Goal: Information Seeking & Learning: Learn about a topic

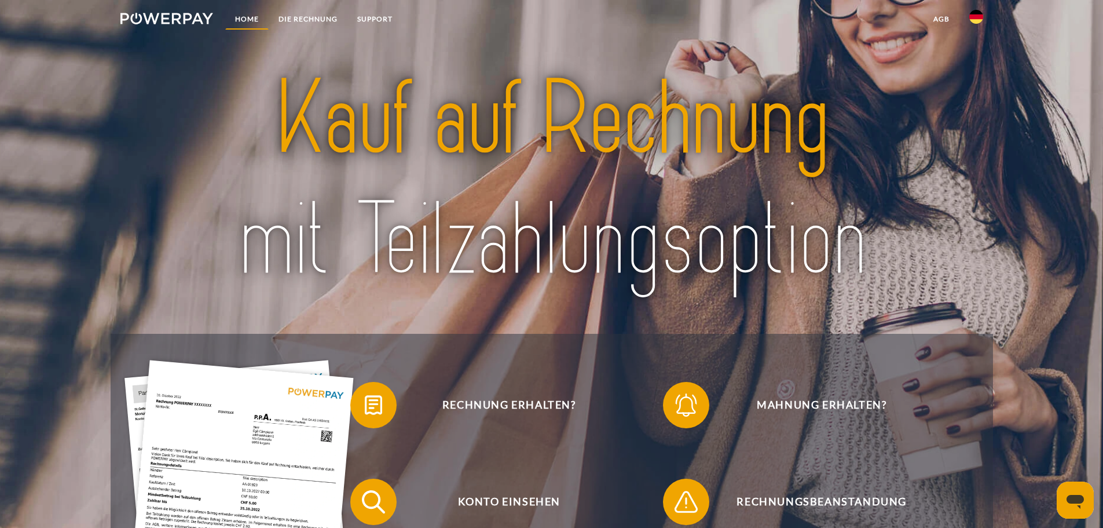
click at [232, 21] on link "Home" at bounding box center [246, 19] width 43 height 21
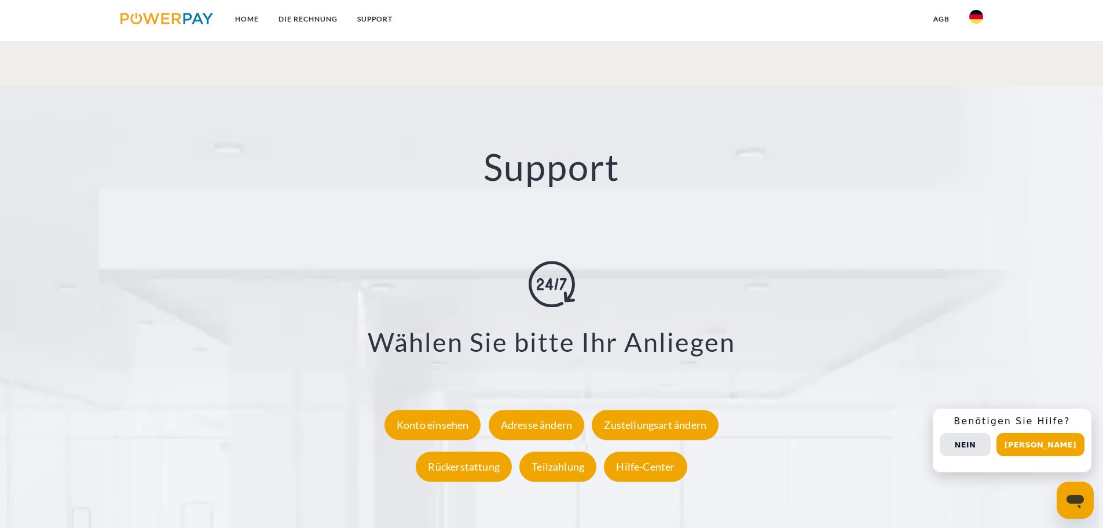
scroll to position [1983, 0]
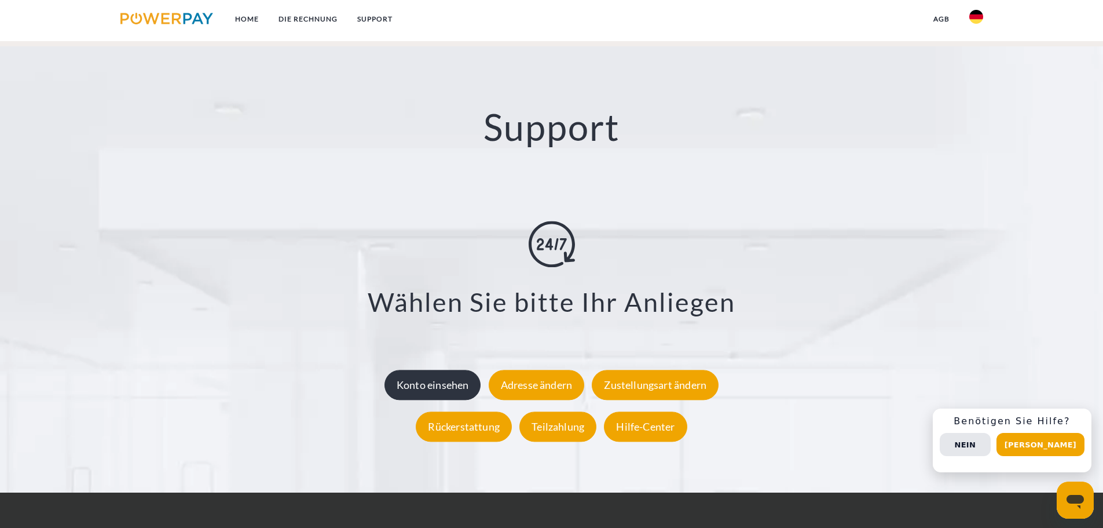
click at [445, 389] on div "Konto einsehen" at bounding box center [432, 384] width 97 height 30
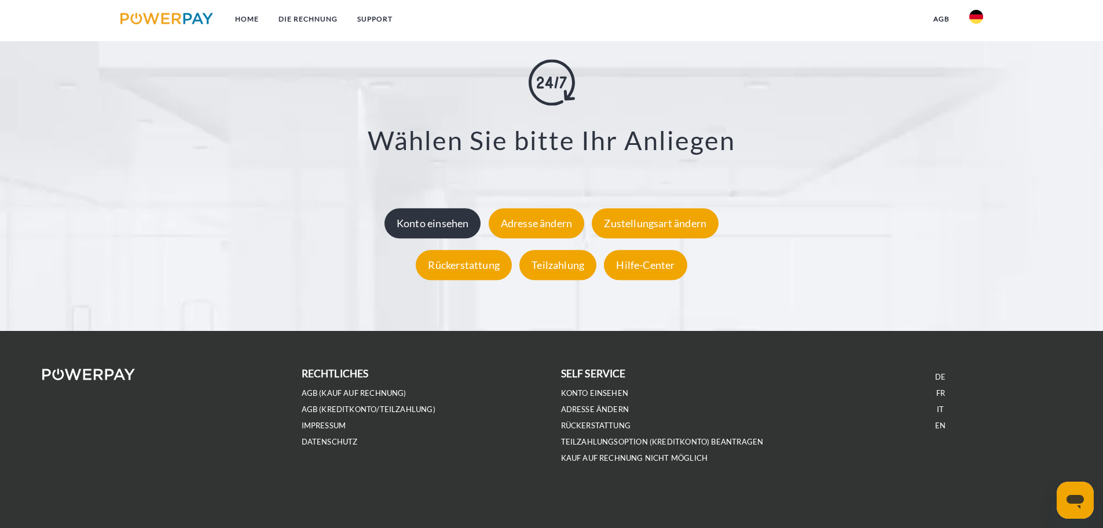
scroll to position [2148, 0]
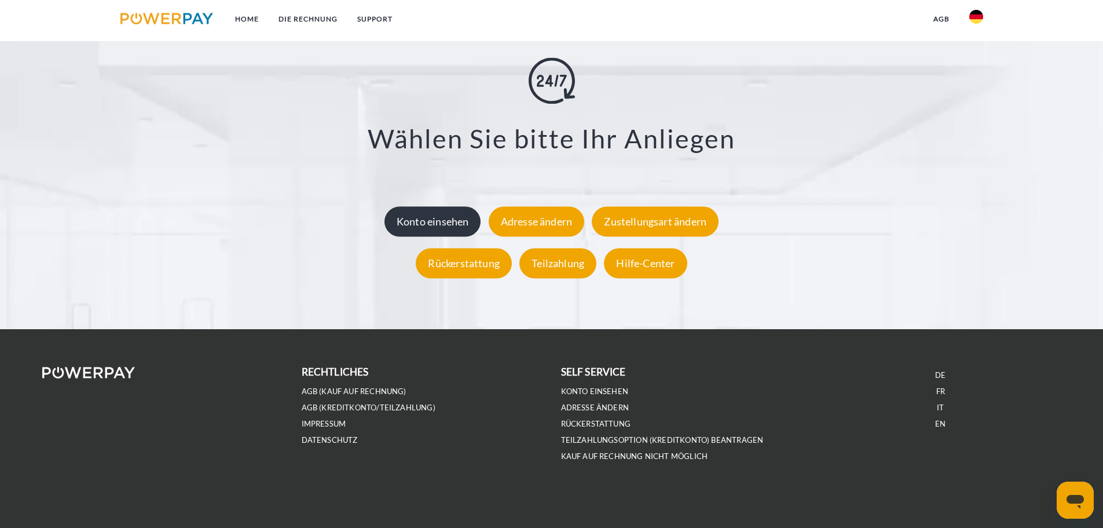
click at [431, 221] on div "Konto einsehen" at bounding box center [432, 221] width 97 height 30
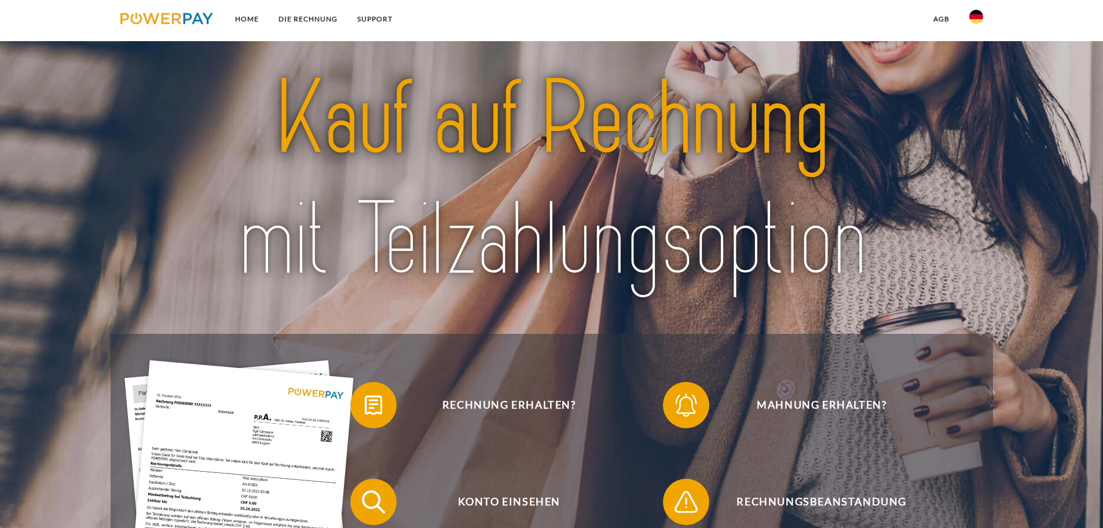
click at [365, 27] on link "SUPPORT" at bounding box center [374, 19] width 55 height 21
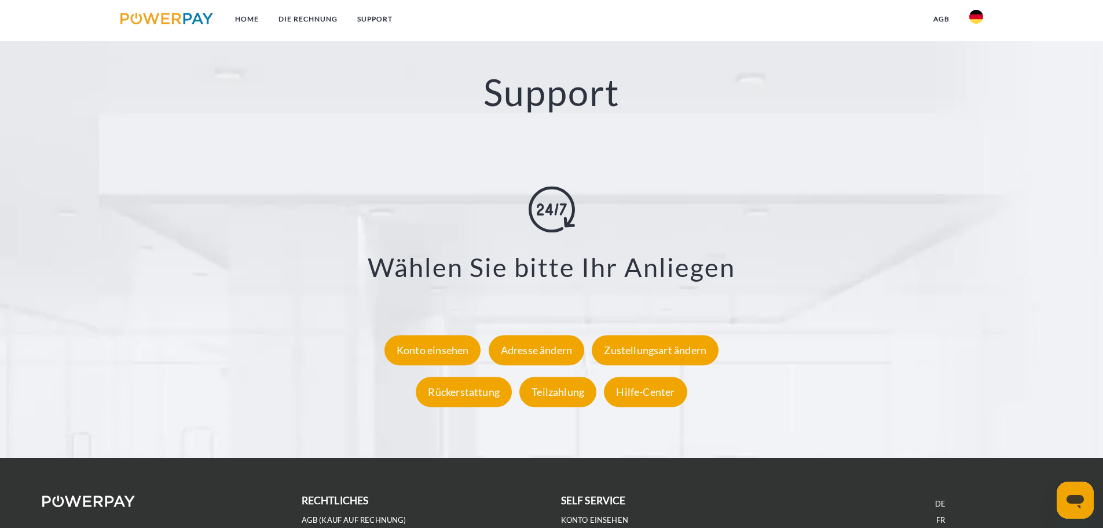
scroll to position [2031, 0]
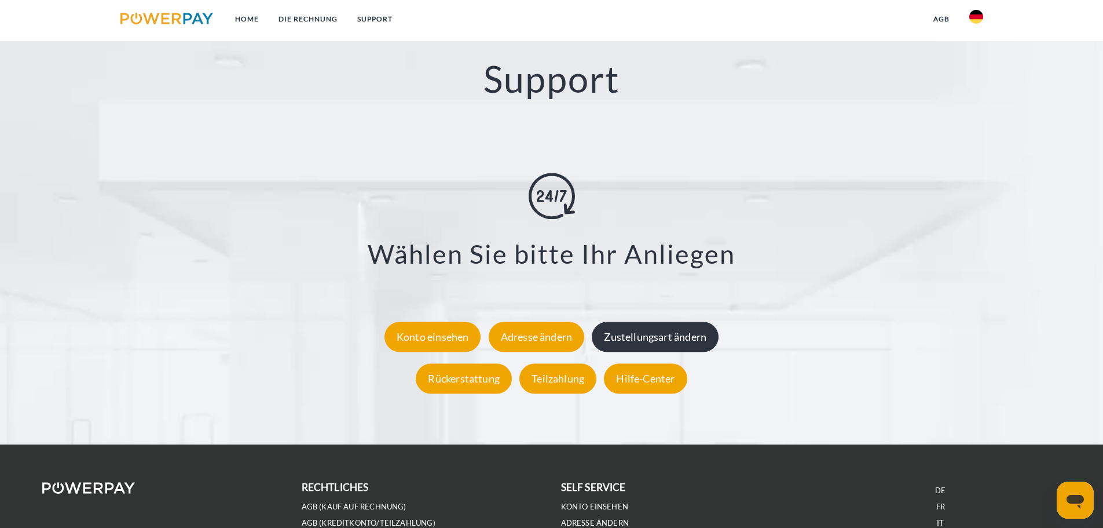
click at [690, 342] on div "Zustellungsart ändern" at bounding box center [655, 336] width 127 height 30
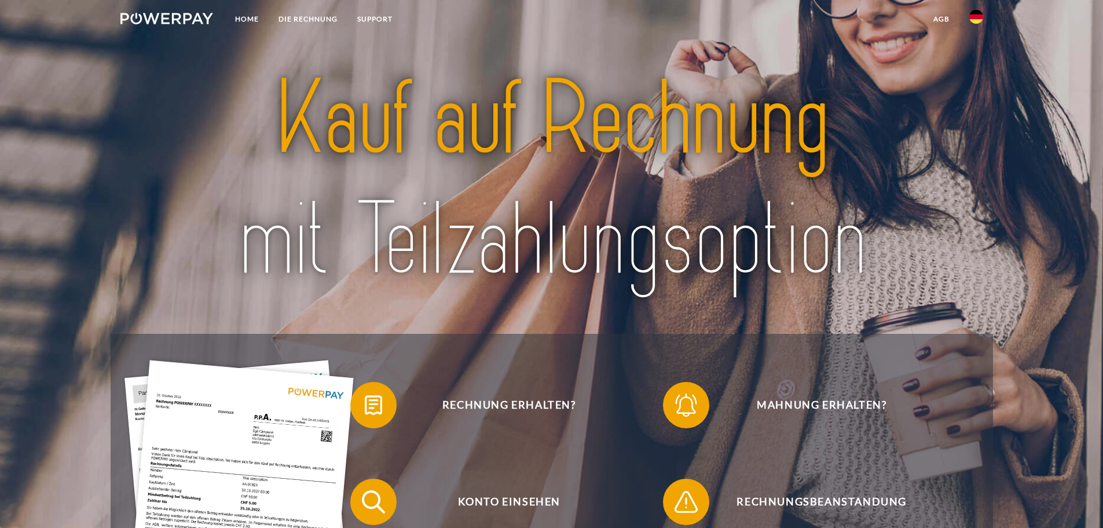
click at [325, 20] on link "DIE RECHNUNG" at bounding box center [308, 19] width 79 height 21
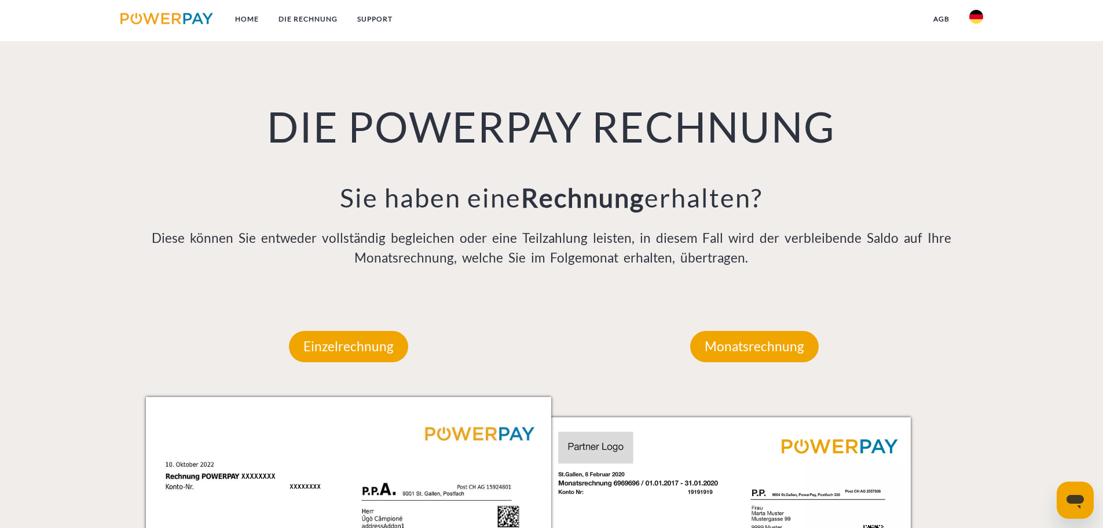
scroll to position [756, 0]
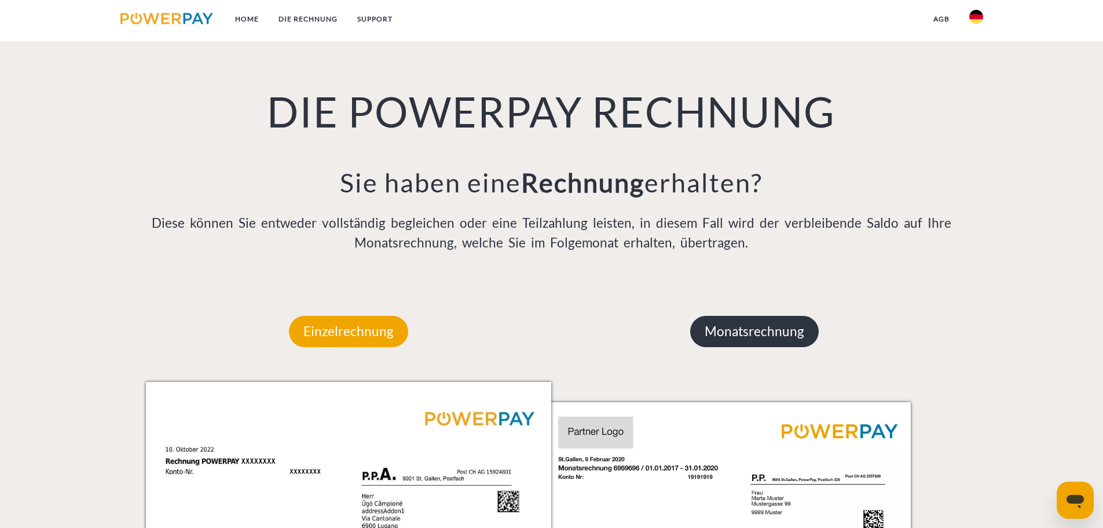
click at [788, 344] on p "Monatsrechnung" at bounding box center [754, 331] width 129 height 31
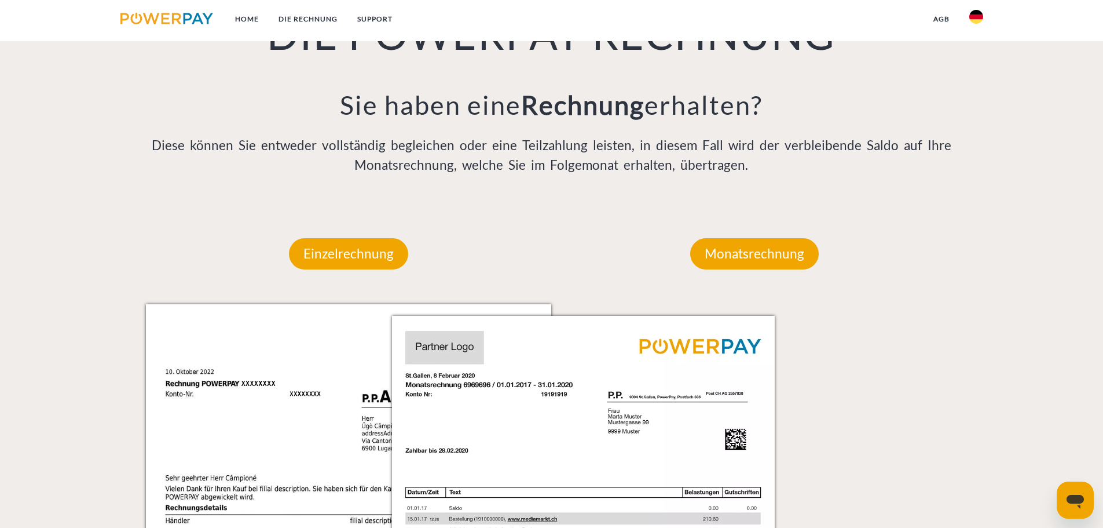
scroll to position [1045, 0]
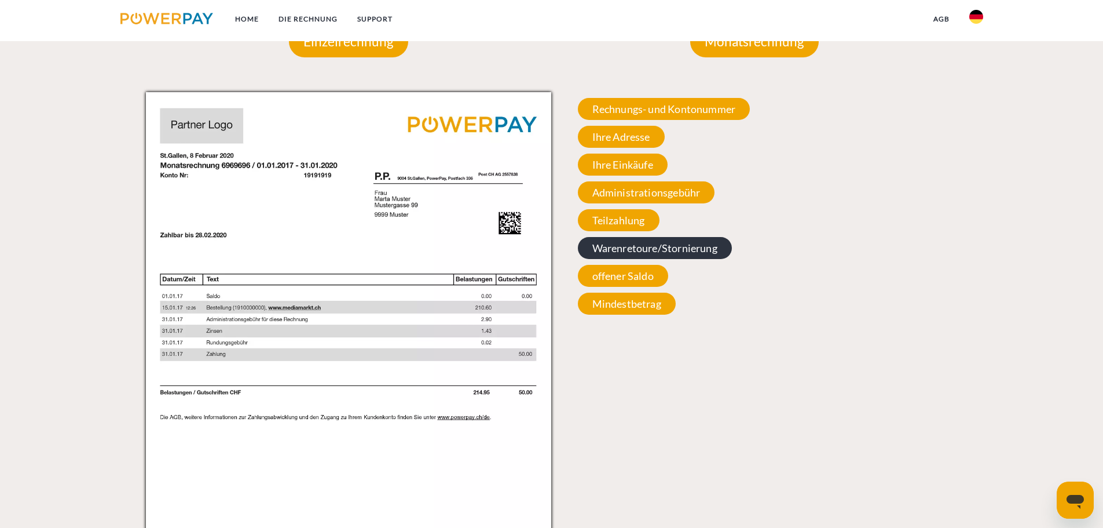
click at [639, 252] on span "Warenretoure/Stornierung" at bounding box center [655, 248] width 154 height 22
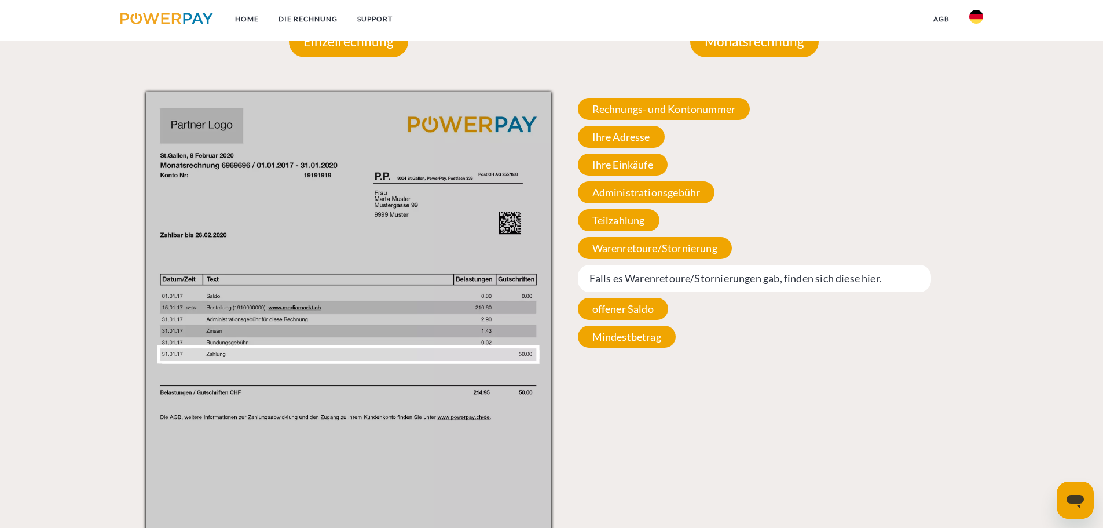
click at [720, 287] on span "Falls es Warenretoure/Stornierungen gab, finden sich diese hier." at bounding box center [755, 278] width 354 height 27
click at [636, 250] on span "Warenretoure/Stornierung" at bounding box center [655, 248] width 154 height 22
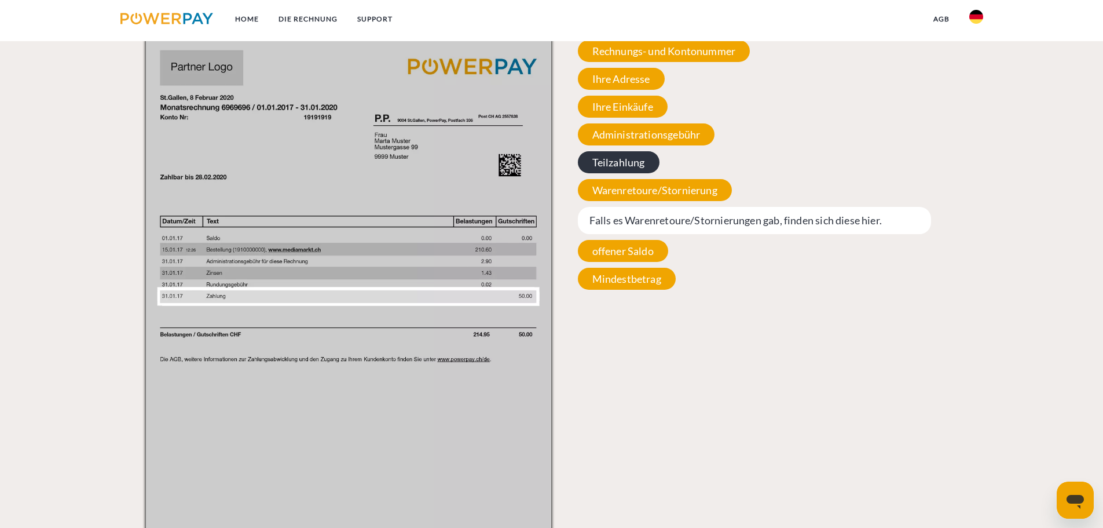
click at [638, 171] on span "Teilzahlung" at bounding box center [619, 162] width 82 height 22
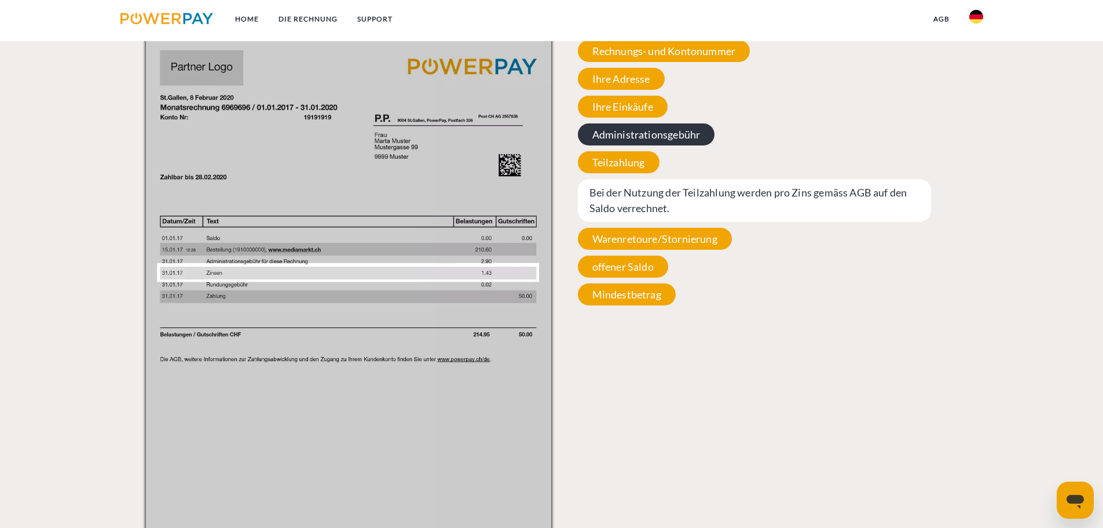
click at [637, 145] on span "Administrationsgebühr" at bounding box center [646, 134] width 137 height 22
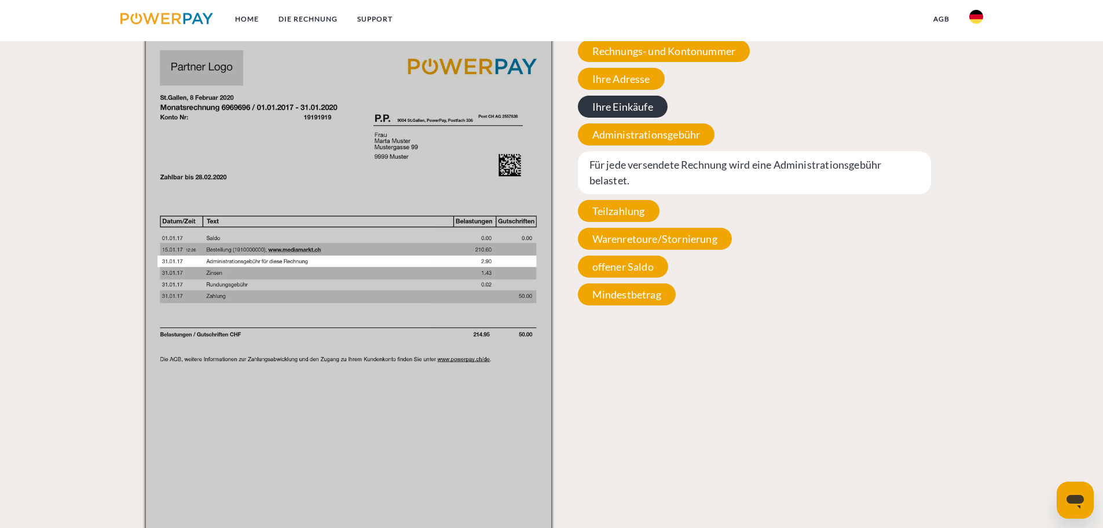
click at [628, 118] on span "Ihre Einkäufe" at bounding box center [623, 107] width 90 height 22
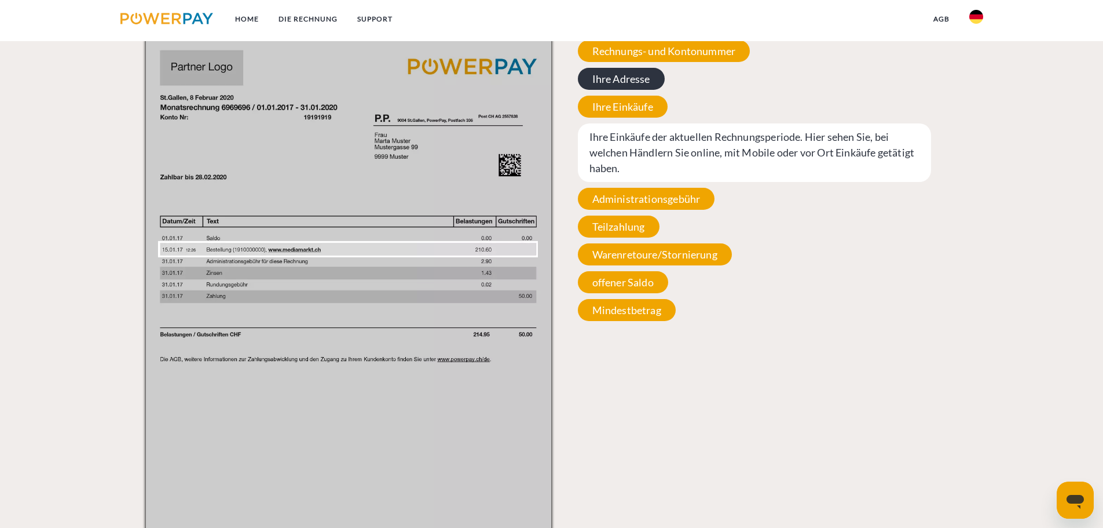
click at [625, 89] on span "Ihre Adresse" at bounding box center [621, 79] width 87 height 22
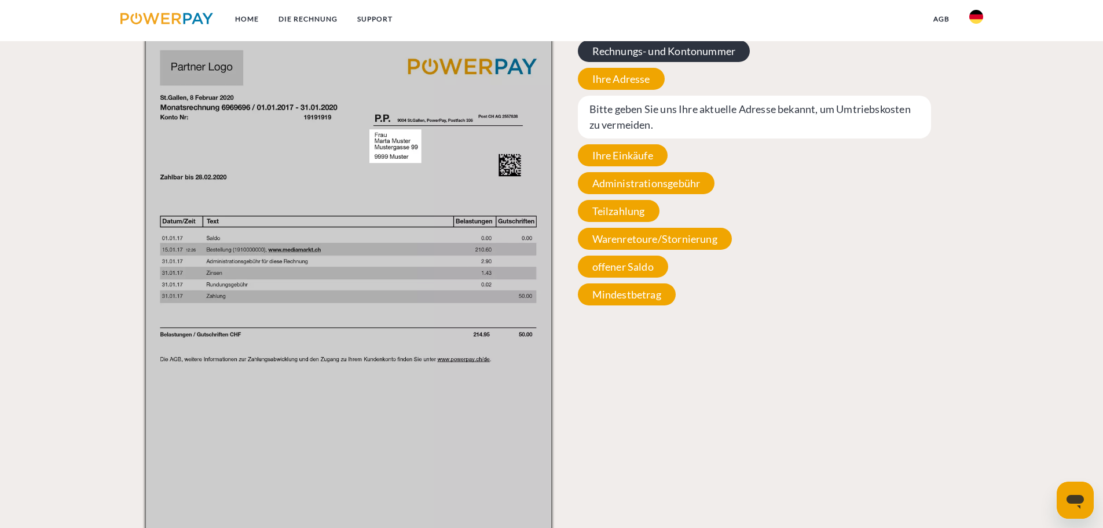
click at [642, 56] on span "Rechnungs- und Kontonummer" at bounding box center [664, 51] width 173 height 22
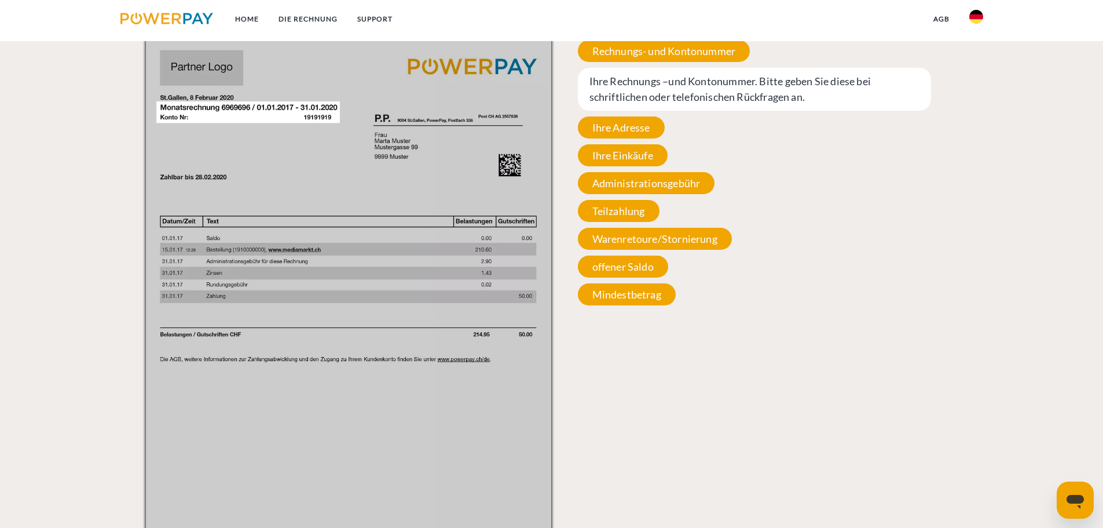
click at [176, 16] on img at bounding box center [166, 19] width 93 height 12
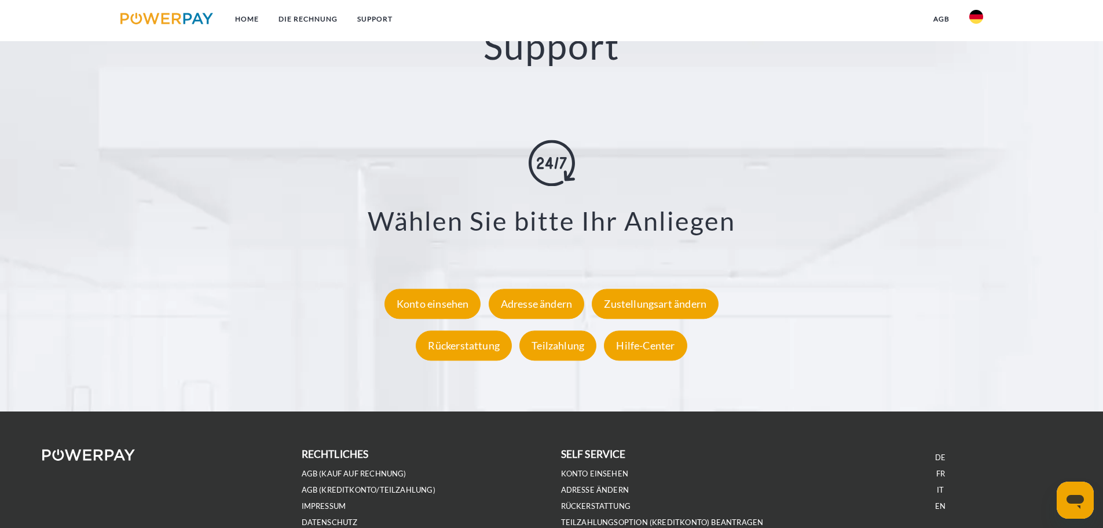
scroll to position [2149, 0]
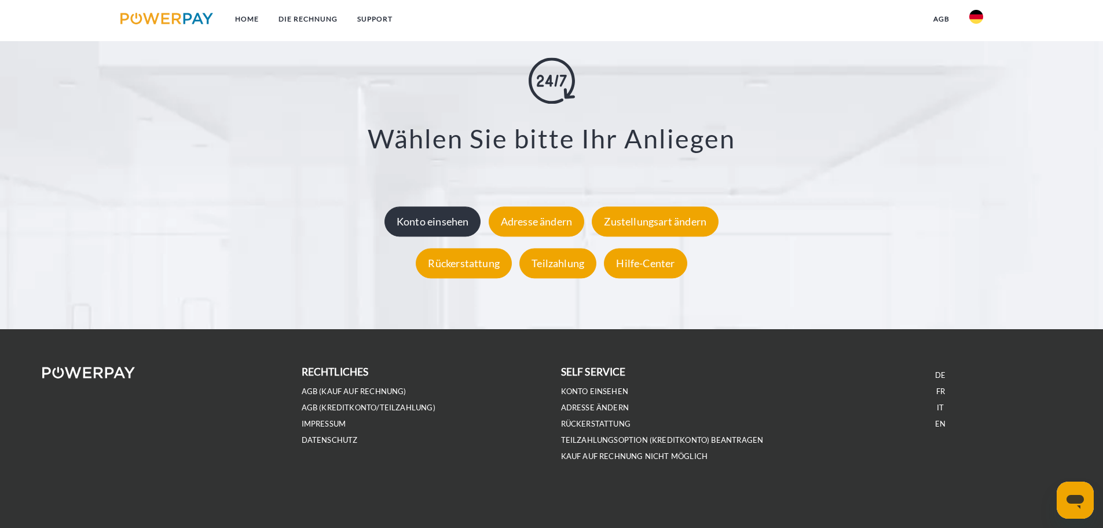
click at [461, 219] on div "Konto einsehen" at bounding box center [432, 221] width 97 height 30
